Goal: Go to known website: Access a specific website the user already knows

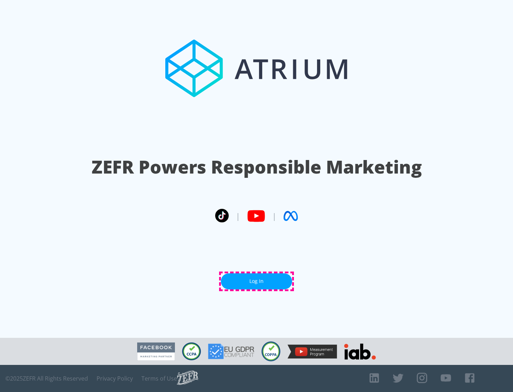
click at [256, 281] on link "Log In" at bounding box center [256, 281] width 71 height 16
